Goal: Task Accomplishment & Management: Use online tool/utility

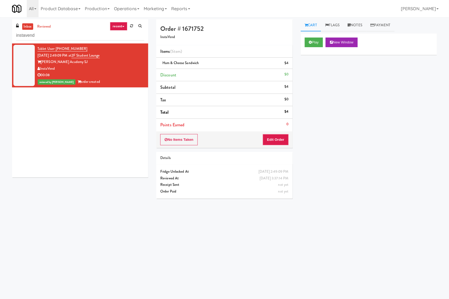
drag, startPoint x: 39, startPoint y: 194, endPoint x: 51, endPoint y: 192, distance: 12.6
click at [39, 194] on div "inbox reviewed recent all unclear take inventory issue suspicious failed recent…" at bounding box center [224, 126] width 433 height 215
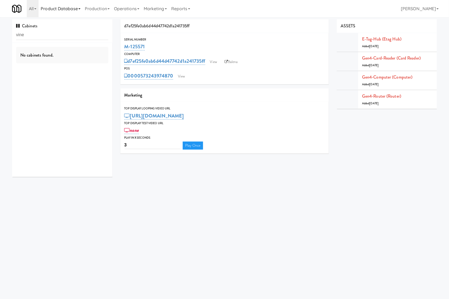
type input "vine"
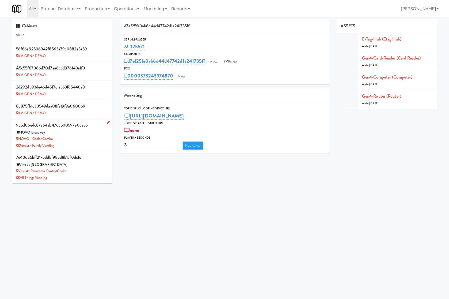
click at [93, 134] on div "NOVO Broadway" at bounding box center [62, 132] width 92 height 7
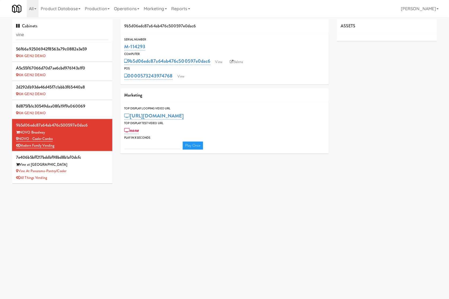
type input "3"
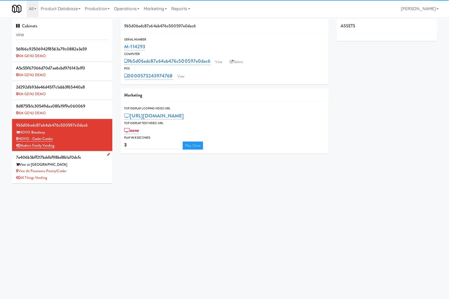
click at [91, 171] on div "Vine at Panorama-Pantry/Cooler" at bounding box center [62, 171] width 92 height 7
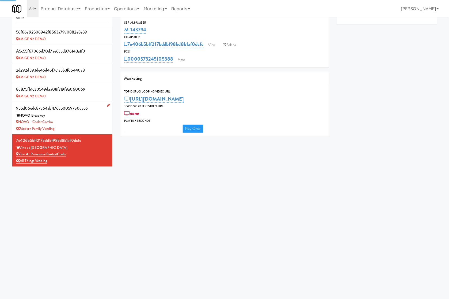
type input "3"
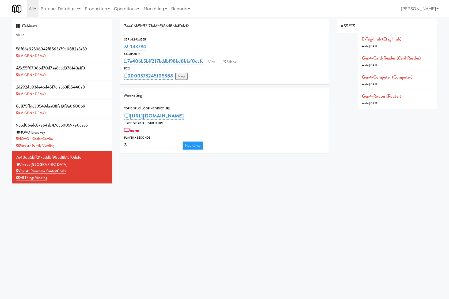
click at [183, 78] on link "View" at bounding box center [181, 76] width 12 height 8
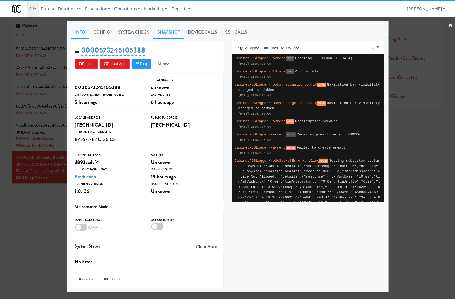
click at [164, 36] on link "Snapshot" at bounding box center [168, 31] width 31 height 13
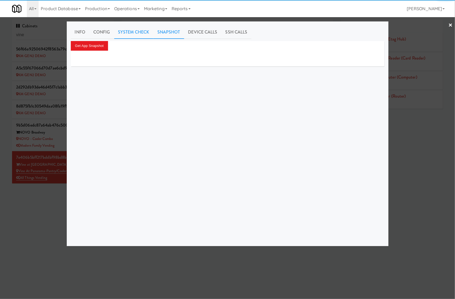
click at [132, 29] on link "System Check" at bounding box center [133, 31] width 39 height 13
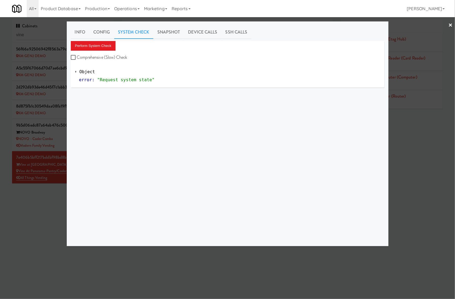
click at [98, 40] on div "Info Config System Check Snapshot Device Calls SSH Calls Perform System Check C…" at bounding box center [227, 133] width 313 height 216
click at [101, 42] on button "Perform System Check" at bounding box center [93, 46] width 45 height 10
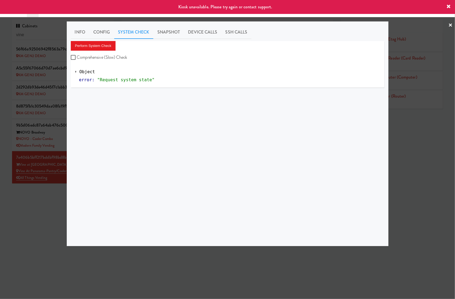
drag, startPoint x: 31, startPoint y: 222, endPoint x: 36, endPoint y: 220, distance: 5.2
click at [36, 220] on div at bounding box center [227, 149] width 455 height 299
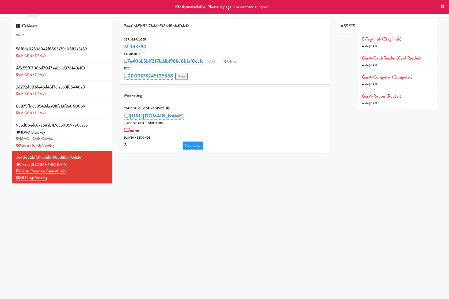
click at [180, 73] on link "View" at bounding box center [181, 76] width 12 height 8
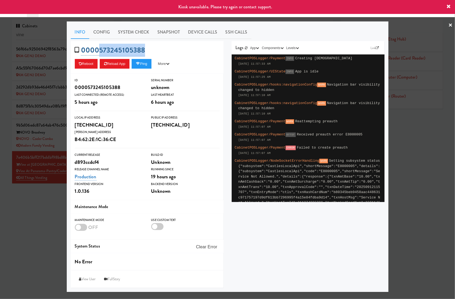
drag, startPoint x: 156, startPoint y: 52, endPoint x: 99, endPoint y: 48, distance: 57.5
click at [99, 48] on div "0000573245105388 Reboot Reload App Ping More Ping Server Restart Server Force R…" at bounding box center [147, 57] width 153 height 33
copy link "573245105388"
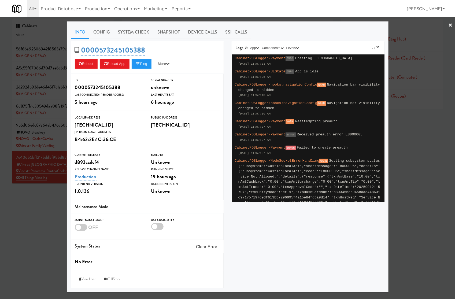
drag, startPoint x: 23, startPoint y: 202, endPoint x: 66, endPoint y: 152, distance: 65.7
click at [28, 198] on div at bounding box center [227, 149] width 455 height 299
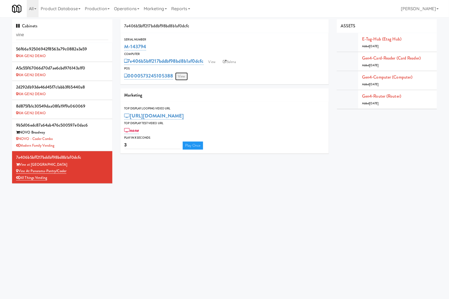
click at [183, 77] on link "View" at bounding box center [181, 76] width 12 height 8
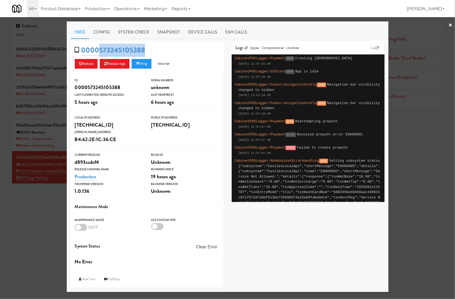
drag, startPoint x: 161, startPoint y: 46, endPoint x: 99, endPoint y: 44, distance: 61.9
click at [99, 44] on div "0000573245105388 Reboot Reload App Ping More Ping Server Restart Server Force R…" at bounding box center [147, 57] width 153 height 33
copy link "573245105388"
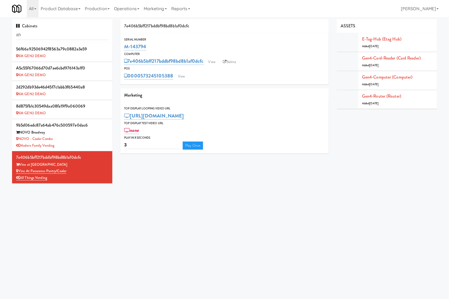
type input "a"
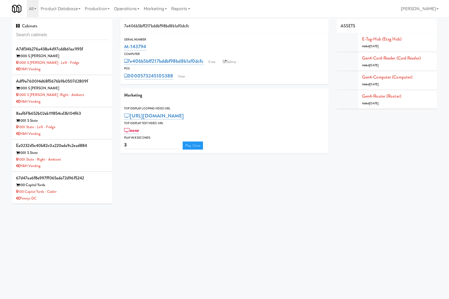
type input "t"
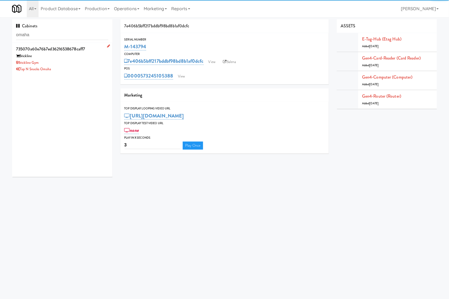
type input "omaha"
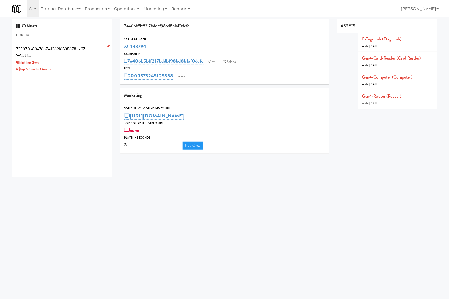
click at [86, 58] on div "Brickline" at bounding box center [62, 56] width 92 height 7
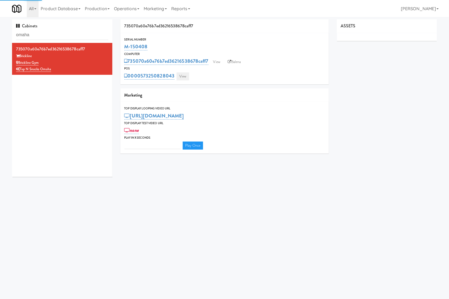
type input "3"
click at [183, 78] on link "View" at bounding box center [183, 76] width 12 height 8
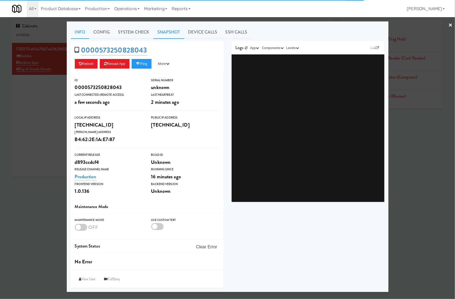
drag, startPoint x: 171, startPoint y: 35, endPoint x: 133, endPoint y: 40, distance: 38.7
click at [171, 35] on link "Snapshot" at bounding box center [168, 31] width 31 height 13
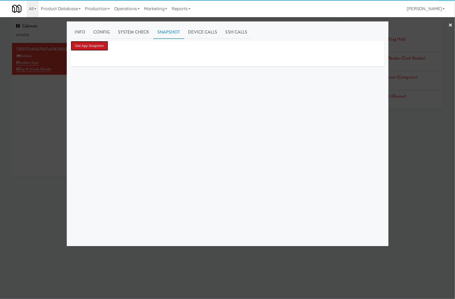
click at [103, 42] on button "Get App Snapshot" at bounding box center [89, 46] width 37 height 10
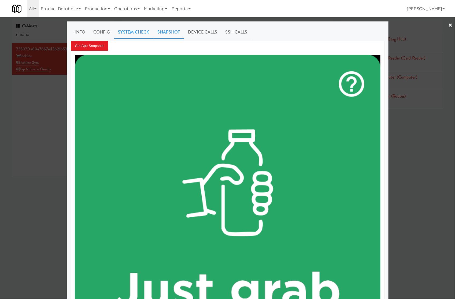
click at [131, 33] on link "System Check" at bounding box center [133, 31] width 39 height 13
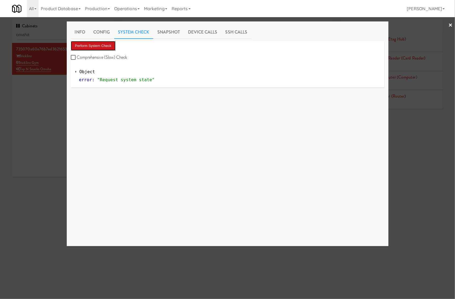
click at [98, 47] on button "Perform System Check" at bounding box center [93, 46] width 45 height 10
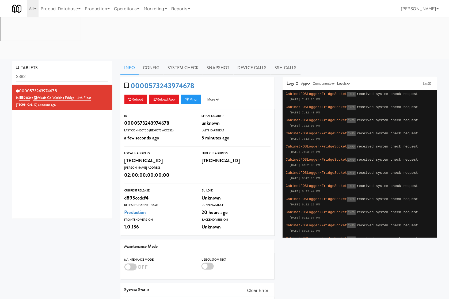
click at [332, 212] on div "0000573243974678 Reboot Reload App Ping More Ping Server Restart Server Force R…" at bounding box center [279, 208] width 325 height 263
click at [65, 72] on input "2882" at bounding box center [62, 77] width 92 height 10
paste input "401 S State - Left - Fridge"
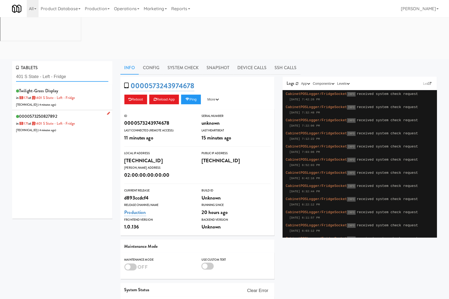
type input "401 S State - Left - Fridge"
click at [92, 112] on div "0000573250827892 in [DATE] at 1401 S State - Left - Fridge [TECHNICAL_ID] ( 4 m…" at bounding box center [62, 122] width 92 height 21
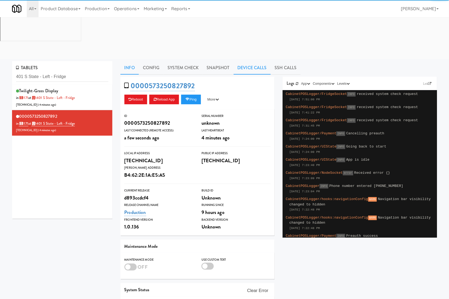
click at [240, 61] on link "Device Calls" at bounding box center [252, 67] width 37 height 13
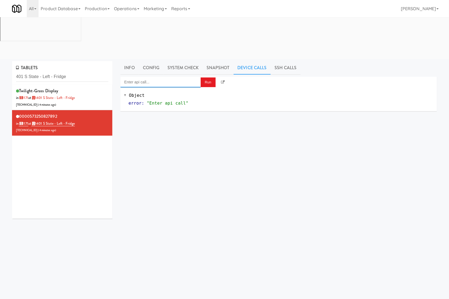
click at [179, 77] on input "Enter api call..." at bounding box center [161, 82] width 80 height 11
drag, startPoint x: 185, startPoint y: 51, endPoint x: 202, endPoint y: 48, distance: 16.7
click at [186, 87] on div "Cooler: Enable Restocking" at bounding box center [161, 90] width 72 height 7
type input "Cooler: Enable Restocking"
click at [209, 77] on button "Run" at bounding box center [208, 82] width 15 height 10
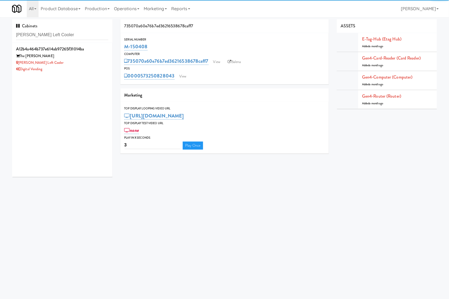
click at [78, 60] on div "Lindley Left Cooler" at bounding box center [62, 62] width 92 height 7
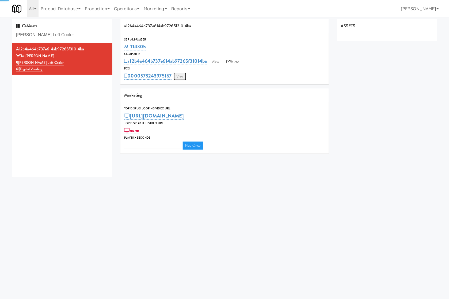
type input "3"
click at [182, 80] on link "View" at bounding box center [180, 76] width 12 height 8
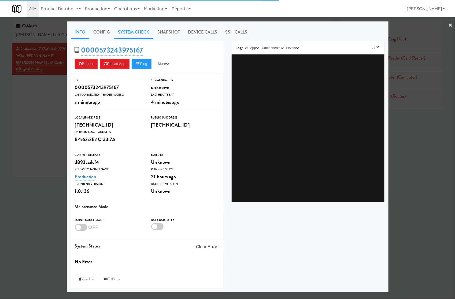
click at [152, 33] on link "System Check" at bounding box center [133, 31] width 39 height 13
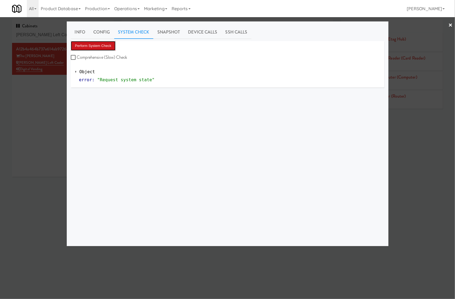
click at [109, 45] on button "Perform System Check" at bounding box center [93, 46] width 45 height 10
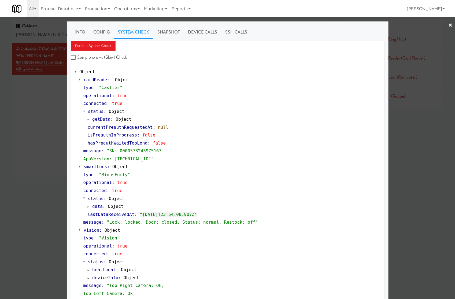
drag, startPoint x: 50, startPoint y: 108, endPoint x: 186, endPoint y: 91, distance: 137.2
click at [51, 109] on div at bounding box center [227, 149] width 455 height 299
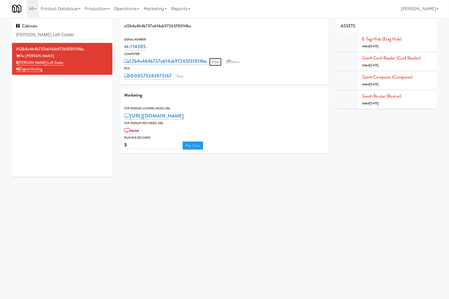
click at [220, 60] on link "View" at bounding box center [215, 62] width 12 height 8
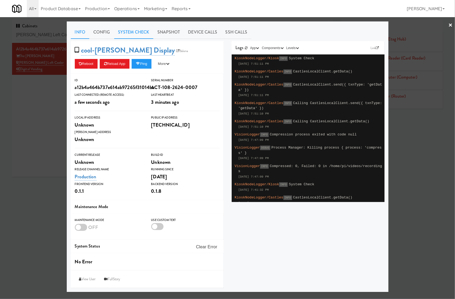
drag, startPoint x: 145, startPoint y: 33, endPoint x: 136, endPoint y: 40, distance: 11.8
click at [145, 33] on link "System Check" at bounding box center [133, 31] width 39 height 13
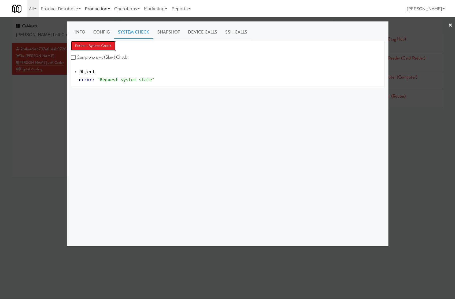
drag, startPoint x: 106, startPoint y: 46, endPoint x: 106, endPoint y: 14, distance: 31.3
click at [108, 46] on button "Perform System Check" at bounding box center [93, 46] width 45 height 10
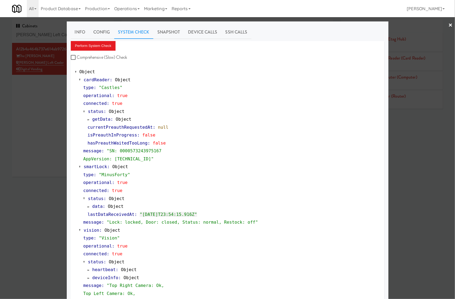
click at [52, 30] on div at bounding box center [227, 149] width 455 height 299
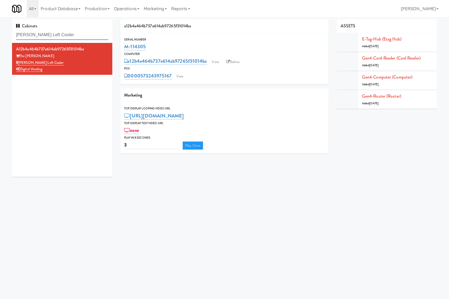
click at [52, 30] on input "Lindley Left Cooler" at bounding box center [62, 35] width 92 height 10
paste input "401 S State - Left - Fridge"
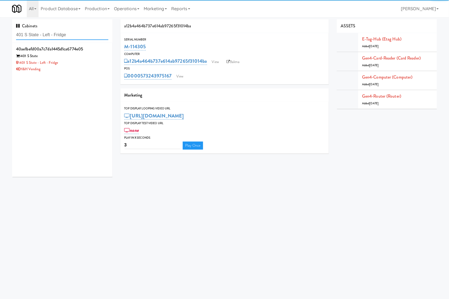
type input "401 S State - Left - Fridge"
click at [90, 64] on div "1401 S State - Left - Fridge" at bounding box center [62, 62] width 92 height 7
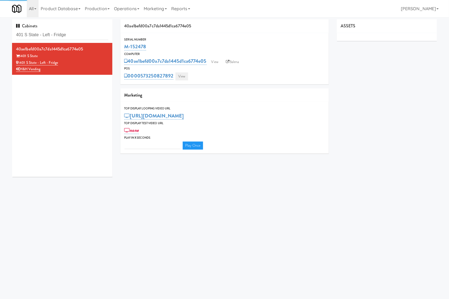
type input "3"
click at [182, 76] on link "View" at bounding box center [182, 76] width 12 height 8
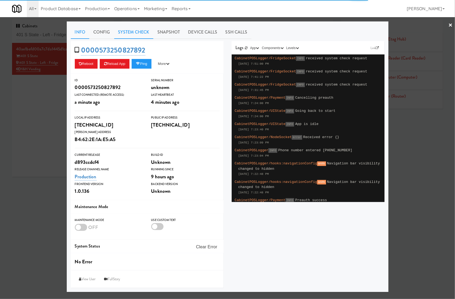
click at [151, 34] on link "System Check" at bounding box center [133, 31] width 39 height 13
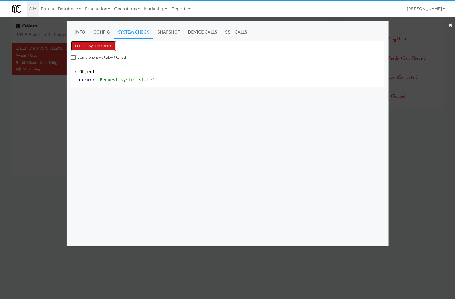
click at [112, 44] on button "Perform System Check" at bounding box center [93, 46] width 45 height 10
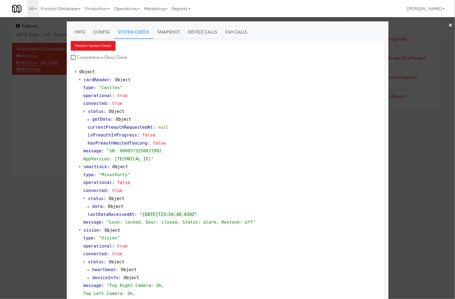
click at [47, 36] on div at bounding box center [227, 149] width 455 height 299
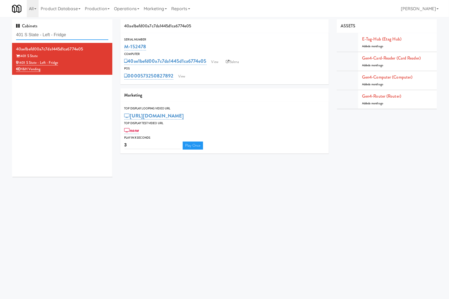
click at [47, 36] on input "401 S State - Left - Fridge" at bounding box center [62, 35] width 92 height 10
paste input "Oasis Manatee - Cooler"
type input "Oasis Manatee - Cooler"
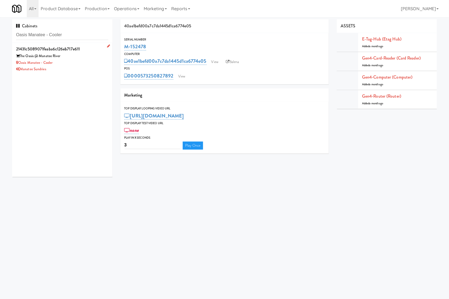
click at [61, 66] on div "Manatee Sundries" at bounding box center [62, 69] width 92 height 7
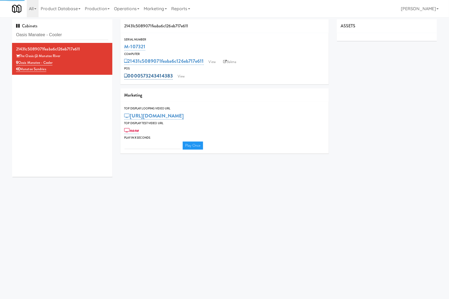
type input "3"
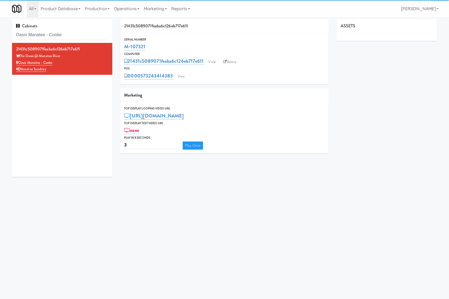
click at [175, 78] on div "0000573243414383 View" at bounding box center [225, 75] width 201 height 9
click at [178, 78] on link "View" at bounding box center [181, 76] width 12 height 8
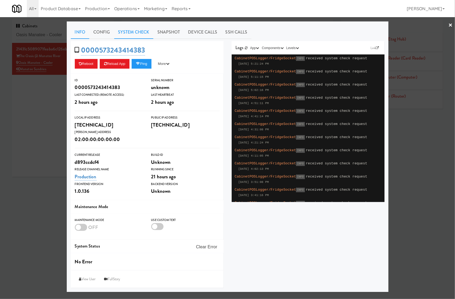
click at [142, 33] on link "System Check" at bounding box center [133, 31] width 39 height 13
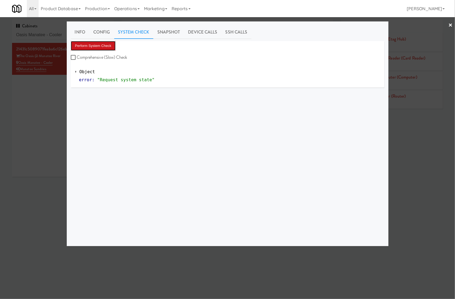
click at [106, 50] on button "Perform System Check" at bounding box center [93, 46] width 45 height 10
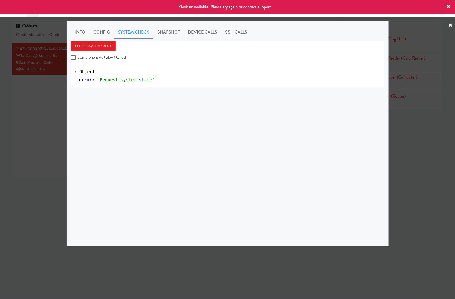
drag, startPoint x: 42, startPoint y: 116, endPoint x: 62, endPoint y: 115, distance: 20.9
click at [48, 116] on div at bounding box center [227, 149] width 455 height 299
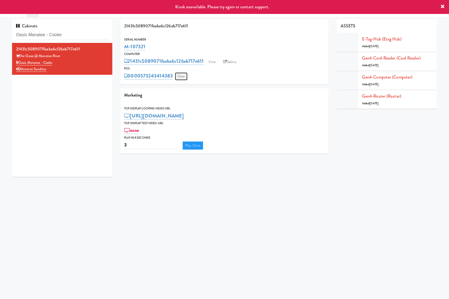
click at [181, 73] on link "View" at bounding box center [181, 76] width 12 height 8
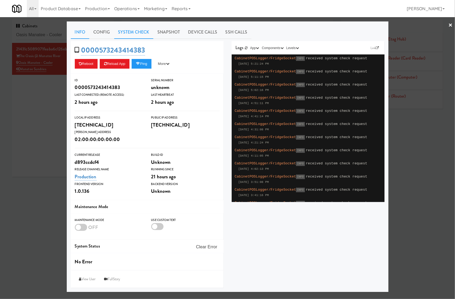
click at [122, 29] on link "System Check" at bounding box center [133, 31] width 39 height 13
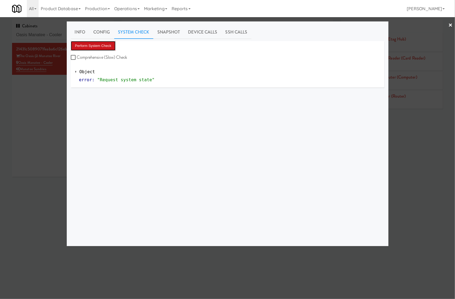
click at [99, 43] on button "Perform System Check" at bounding box center [93, 46] width 45 height 10
click at [88, 48] on button "Perform System Check" at bounding box center [93, 46] width 45 height 10
click at [41, 88] on div at bounding box center [227, 149] width 455 height 299
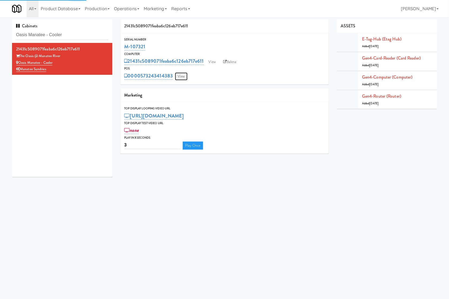
click at [179, 76] on link "View" at bounding box center [181, 76] width 12 height 8
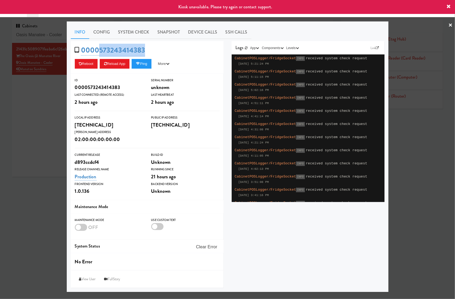
drag, startPoint x: 156, startPoint y: 50, endPoint x: 146, endPoint y: 3, distance: 47.7
click at [100, 50] on div "0000573243414383 Reboot Reload App Ping More Ping Server Restart Server Force R…" at bounding box center [147, 57] width 153 height 33
copy link "573243414383"
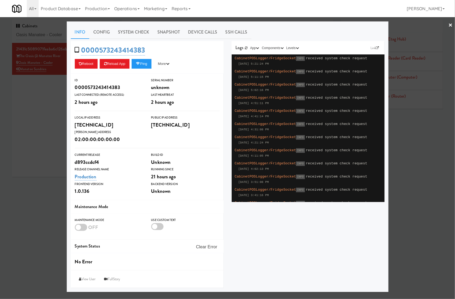
click at [48, 82] on div at bounding box center [227, 149] width 455 height 299
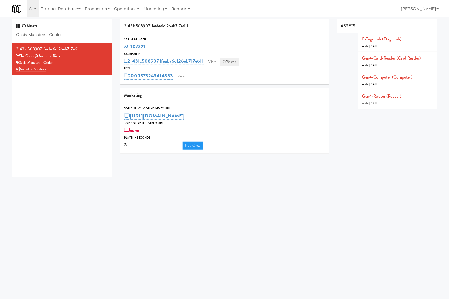
click at [232, 63] on link "Balena" at bounding box center [230, 62] width 19 height 8
click at [64, 34] on input "Oasis Manatee - Cooler" at bounding box center [62, 35] width 92 height 10
paste input "Aqua Cooler:"
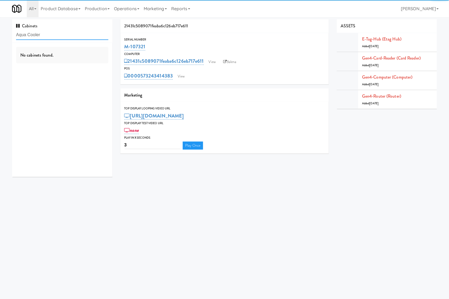
type input "Aqua Cooler"
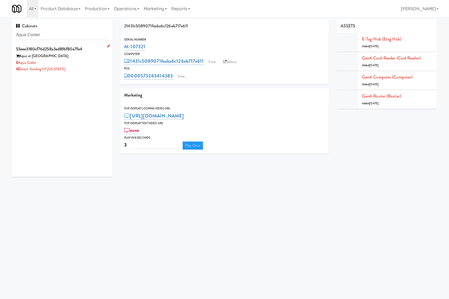
click at [74, 65] on div "Aqua Cooler" at bounding box center [62, 62] width 92 height 7
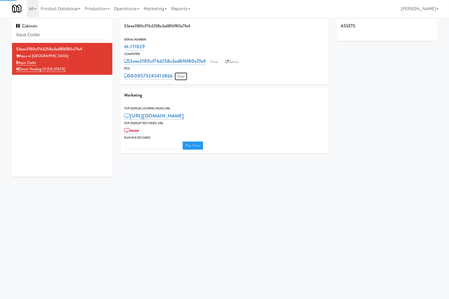
click at [177, 74] on link "View" at bounding box center [181, 76] width 12 height 8
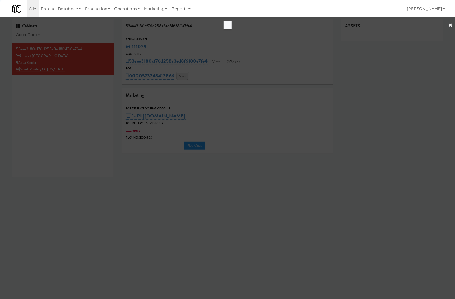
type input "3"
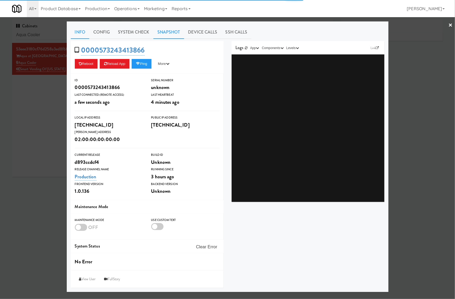
click at [159, 33] on link "Snapshot" at bounding box center [168, 31] width 31 height 13
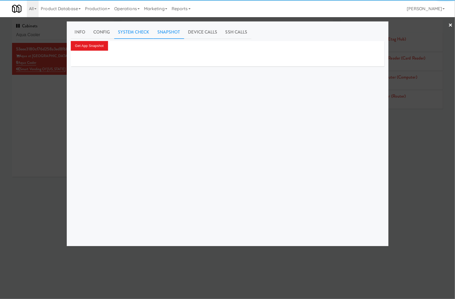
click at [140, 33] on link "System Check" at bounding box center [133, 31] width 39 height 13
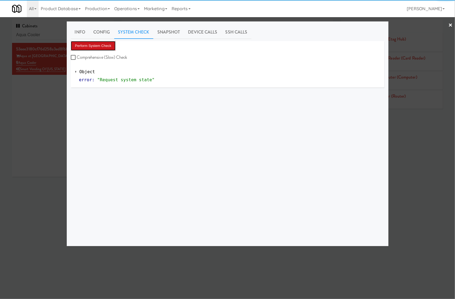
click at [90, 47] on button "Perform System Check" at bounding box center [93, 46] width 45 height 10
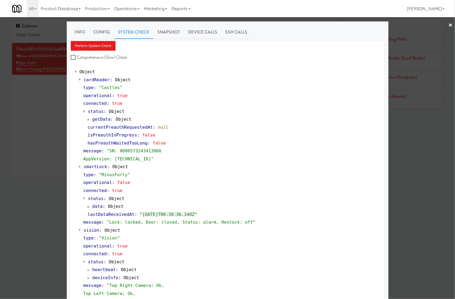
click at [55, 32] on div at bounding box center [227, 149] width 455 height 299
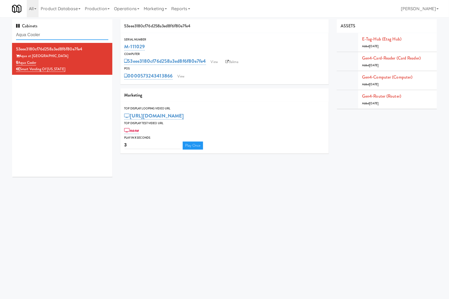
click at [55, 32] on input "Aqua Cooler" at bounding box center [62, 35] width 92 height 10
paste input "Oasis Manatee -"
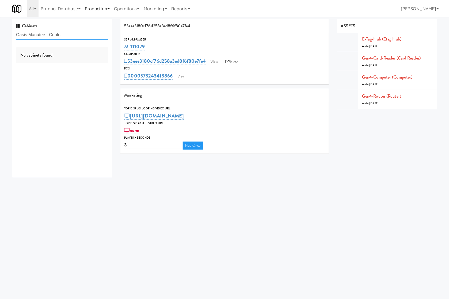
type input "Oasis Manatee - Cooler"
click at [82, 54] on div "The Oasis @ Manatee River" at bounding box center [62, 56] width 92 height 7
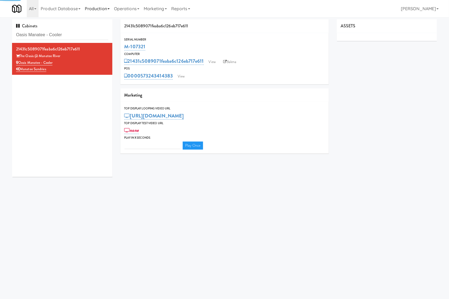
type input "3"
drag, startPoint x: 149, startPoint y: 43, endPoint x: 125, endPoint y: 45, distance: 24.2
click at [125, 45] on div "M-107321" at bounding box center [225, 46] width 201 height 9
copy link "M-107321"
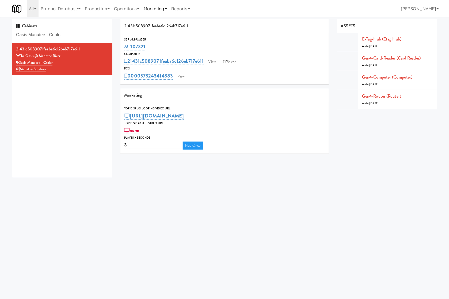
copy link "M-107321"
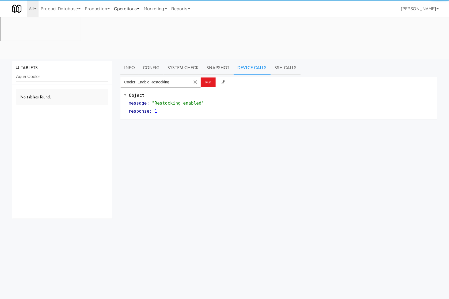
type input "Aqua Cooler"
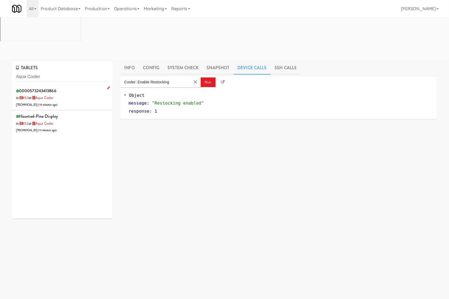
click at [72, 87] on div "0000573243413866 in 852 at Aqua Cooler [TECHNICAL_ID] ( 10 minutes ago )" at bounding box center [62, 97] width 92 height 21
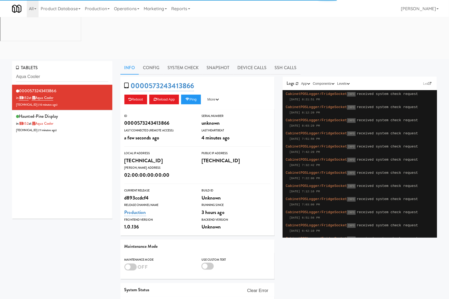
click at [257, 61] on link "Device Calls" at bounding box center [252, 67] width 37 height 13
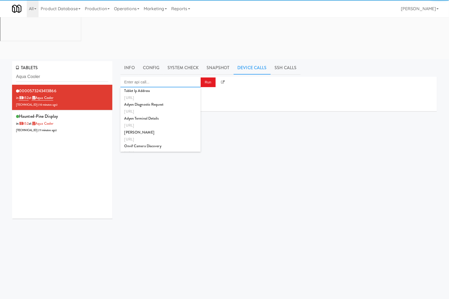
click at [171, 77] on input "Enter api call..." at bounding box center [161, 82] width 80 height 11
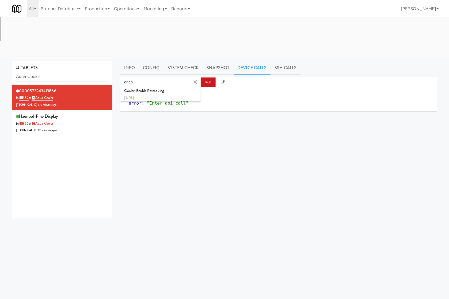
drag, startPoint x: 174, startPoint y: 52, endPoint x: 205, endPoint y: 43, distance: 32.6
click at [177, 87] on div "Cooler: Enable Restocking [URL]" at bounding box center [161, 94] width 72 height 14
type input "Cooler: Enable Restocking"
click at [206, 77] on button "Run" at bounding box center [208, 82] width 15 height 10
click at [41, 72] on input "Aqua Cooler" at bounding box center [62, 77] width 92 height 10
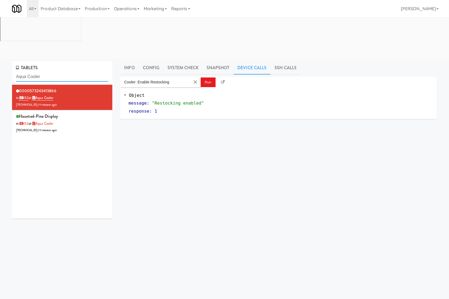
click at [41, 72] on input "Aqua Cooler" at bounding box center [62, 77] width 92 height 10
paste input "Oasis Manatee -"
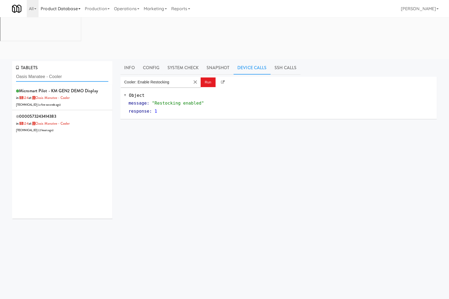
type input "Oasis Manatee - Cooler"
